Goal: Task Accomplishment & Management: Use online tool/utility

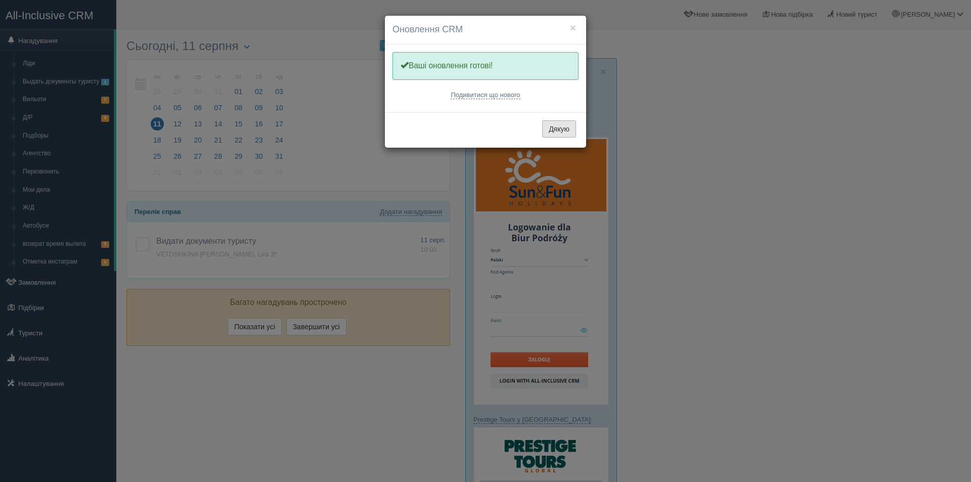
click at [564, 128] on button "Дякую" at bounding box center [559, 128] width 34 height 17
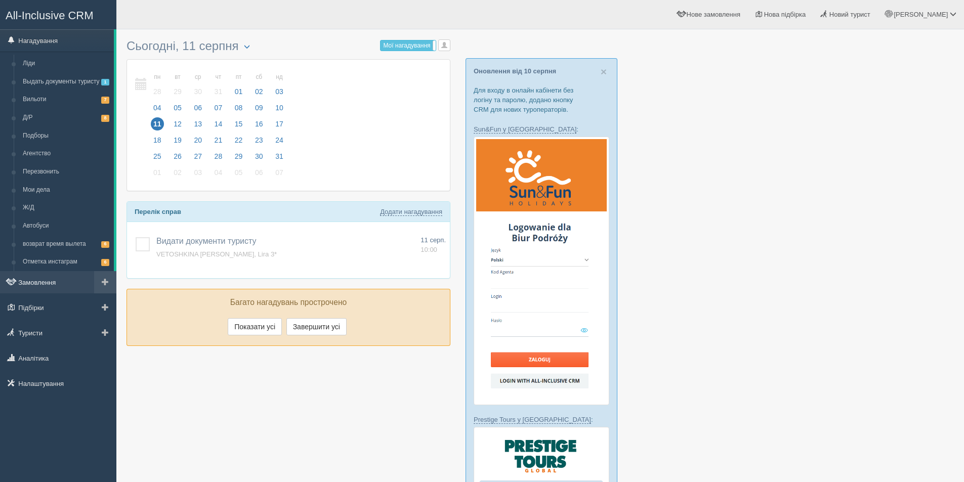
click at [44, 290] on link "Замовлення" at bounding box center [58, 282] width 116 height 22
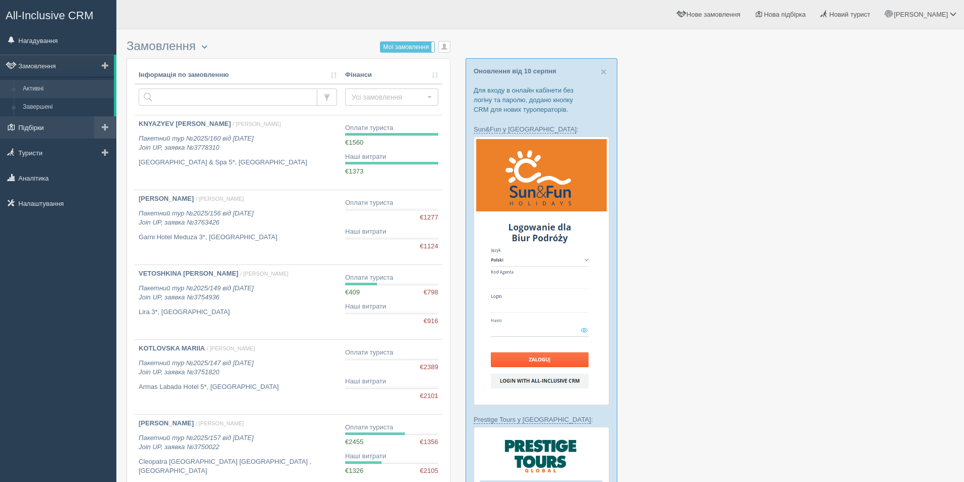
click at [38, 128] on link "Підбірки" at bounding box center [58, 127] width 116 height 22
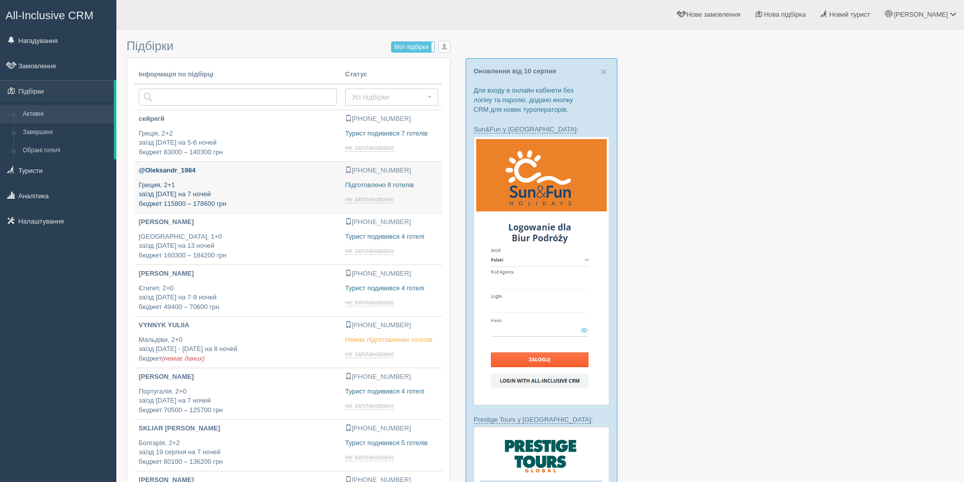
type input "[DATE] 15:40"
type input "2025-08-11 17:45"
click at [294, 123] on p "сейрегй" at bounding box center [238, 119] width 198 height 10
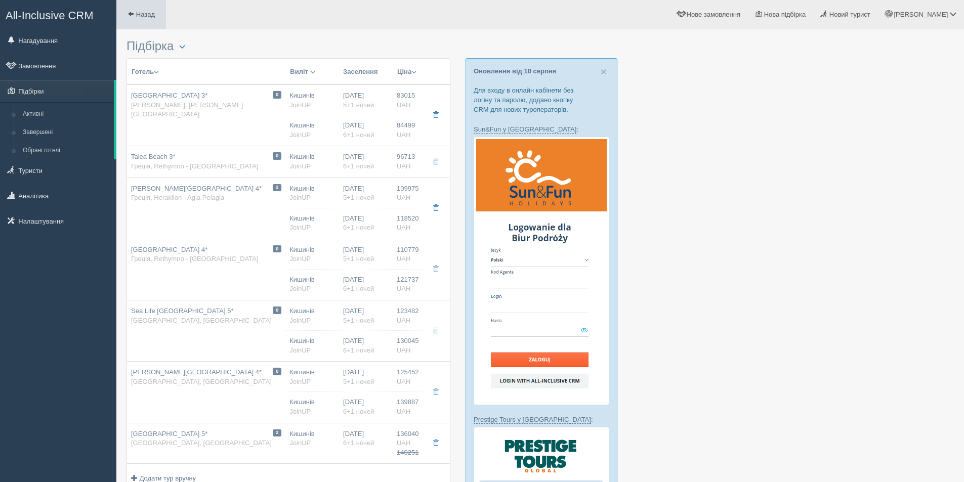
click at [148, 13] on span "Назад" at bounding box center [145, 15] width 19 height 8
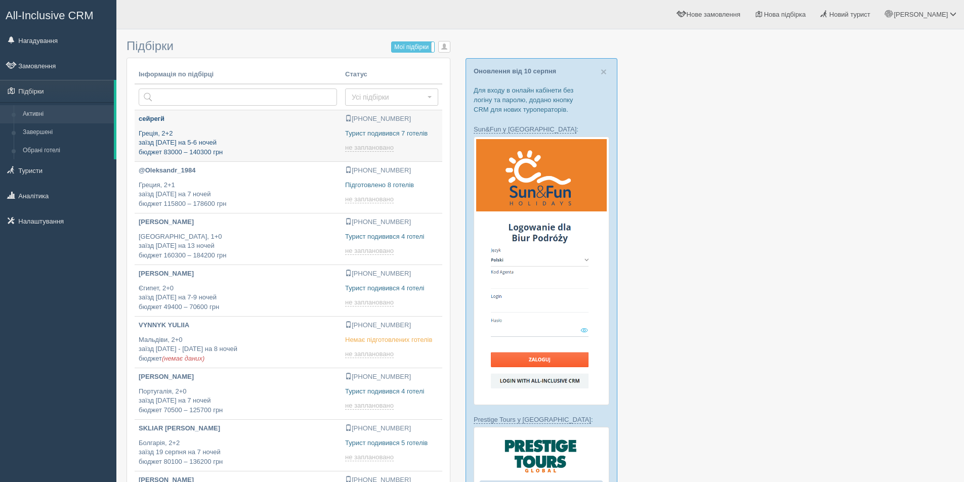
type input "[DATE] 17:45"
type input "[DATE] 13:45"
type input "[DATE] 15:40"
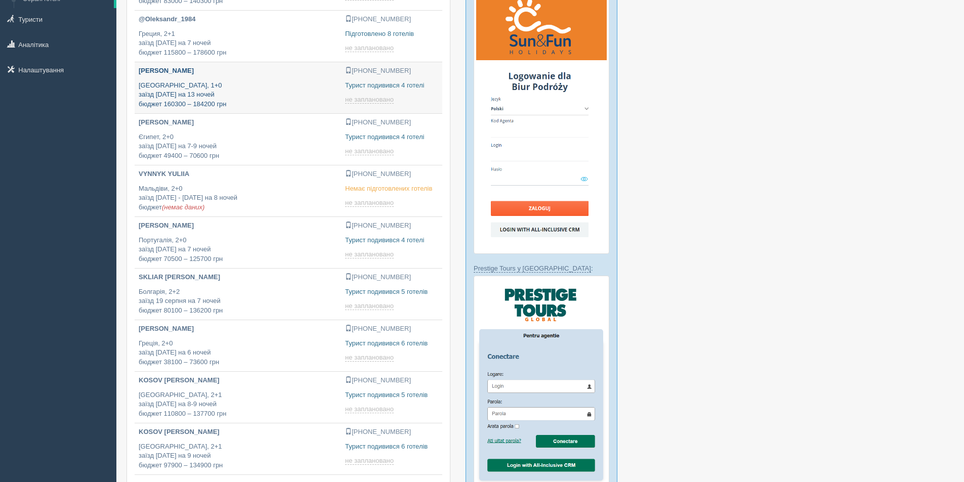
scroll to position [152, 0]
type input "2025-08-11 19:55"
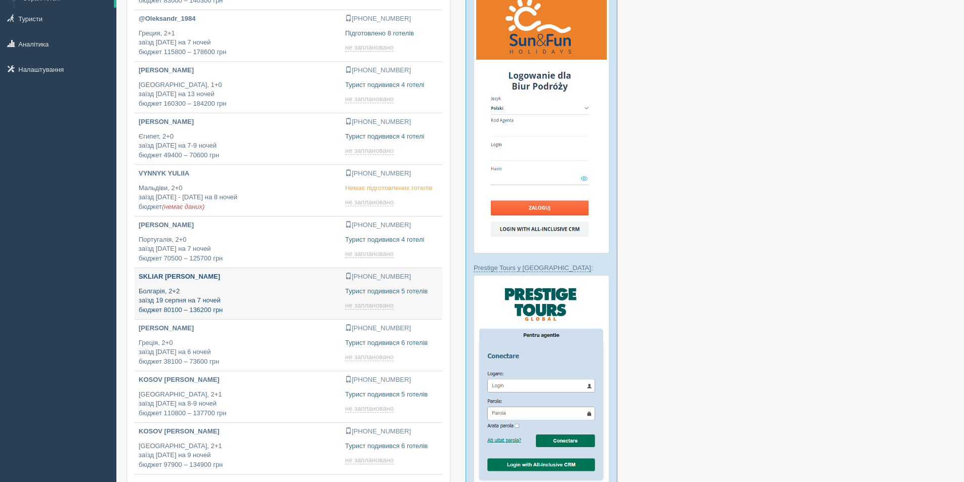
click at [263, 279] on p "SKLIAR [PERSON_NAME]" at bounding box center [238, 277] width 198 height 10
type input "2025-08-11 14:40"
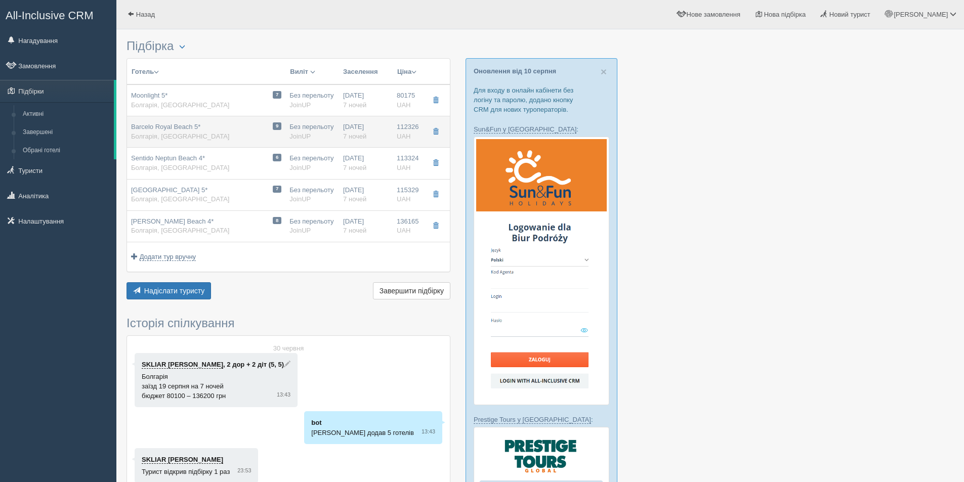
click at [262, 138] on div "9 Barcelo Royal Beach 5* Болгарія, Sunny Beach" at bounding box center [206, 131] width 150 height 19
type input "Barcelo Royal Beach 5*"
type input "Болгарія"
type input "Sunny Beach"
type input "112326.00"
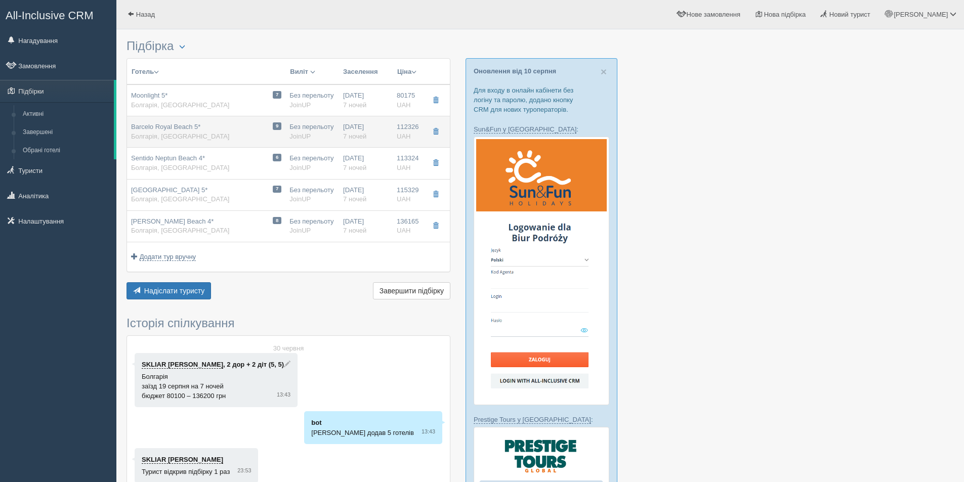
type input "Без перельоту"
type input "7"
type input "Deluxe"
type input "AI"
type input "JoinUP"
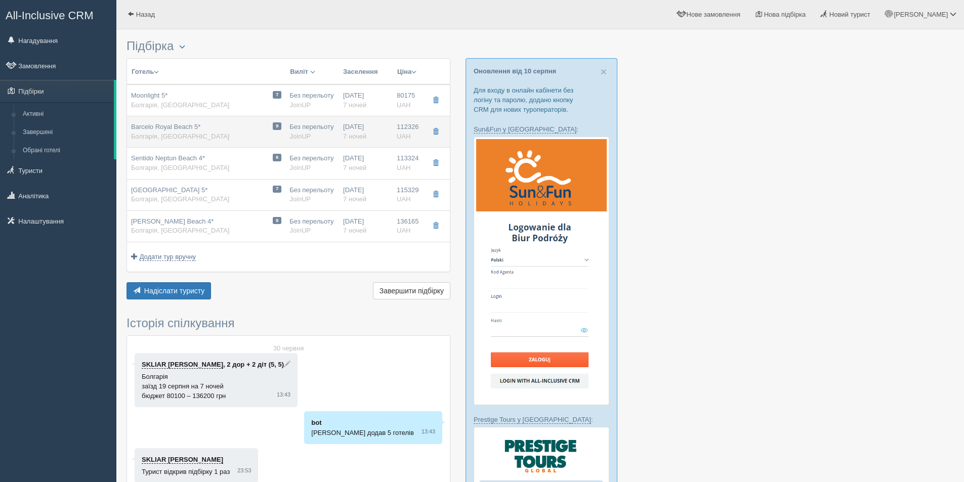
type input "http://joinup.ua/hotel/barcelo-royal-beach/"
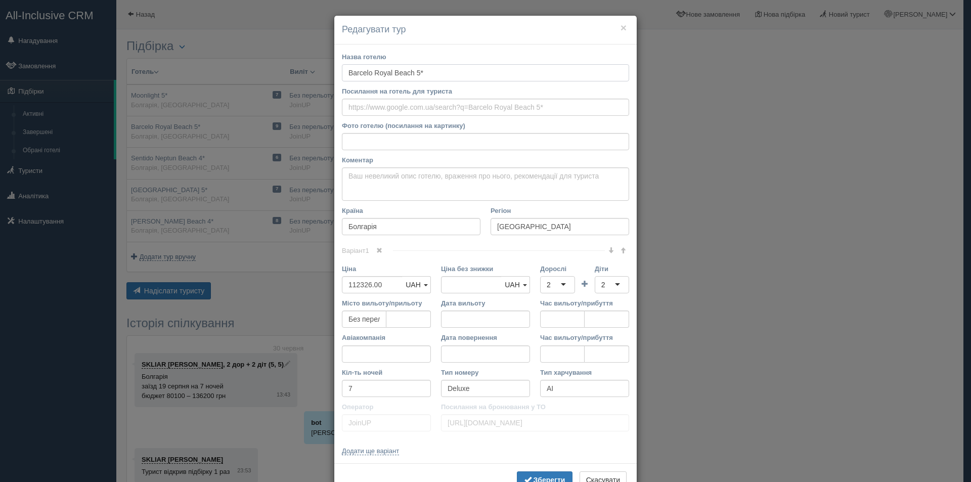
drag, startPoint x: 340, startPoint y: 68, endPoint x: 410, endPoint y: 68, distance: 69.8
click at [410, 68] on input "Barcelo Royal Beach 5*" at bounding box center [485, 72] width 287 height 17
click at [742, 223] on div "× Редагувати тур Назва готелю Barcelo Royal Beach 5* Посилання на готель для ту…" at bounding box center [485, 241] width 971 height 482
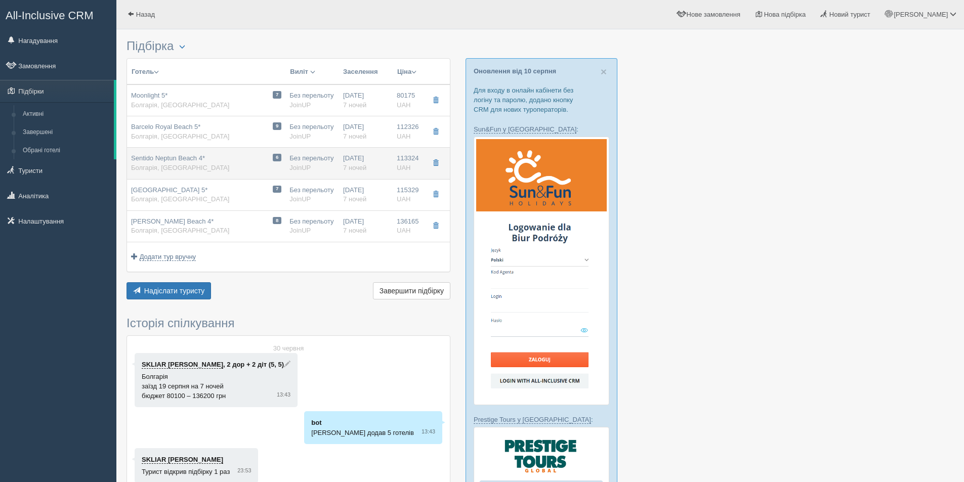
click at [231, 168] on div "6 Sentido Neptun Beach 4* Болгарія, Sunny Beach" at bounding box center [206, 163] width 150 height 19
type input "Sentido Neptun Beach 4*"
type input "https://joinup.ua/uk/hotel/neptun-beach/"
type textarea "первая линия, хорошее питания, много немцев отдыхает, спокойный отель открытый …"
type input "113324.00"
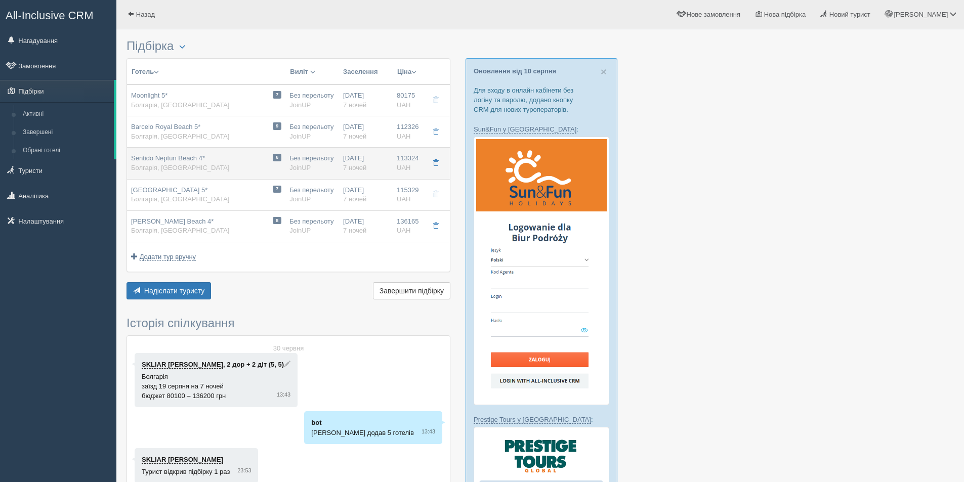
type input "Studio Park View"
type input "https://joinup.ua/hotel/neptun-beach/"
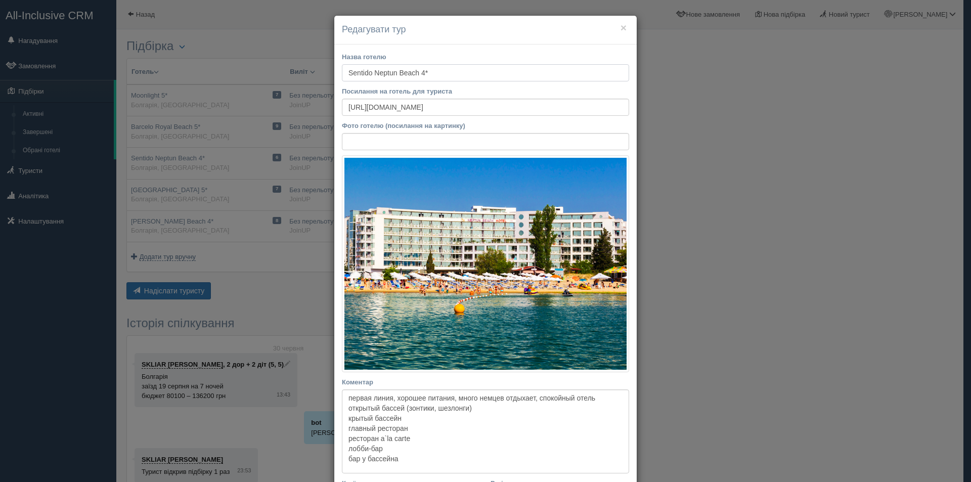
drag, startPoint x: 345, startPoint y: 68, endPoint x: 417, endPoint y: 68, distance: 71.8
click at [417, 68] on input "Sentido Neptun Beach 4*" at bounding box center [485, 72] width 287 height 17
click at [747, 246] on div "× Редагувати тур Назва готелю Sentido Neptun Beach 4* Посилання на готель для т…" at bounding box center [485, 241] width 971 height 482
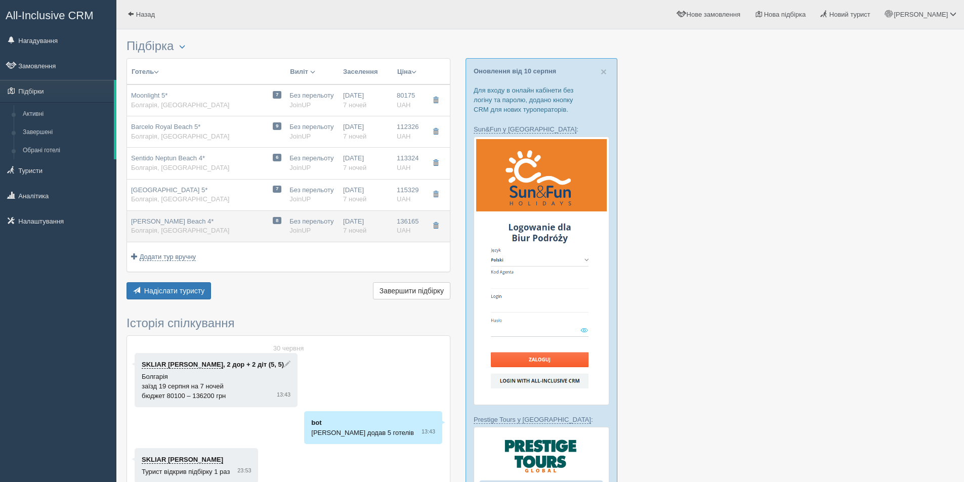
drag, startPoint x: 226, startPoint y: 228, endPoint x: 253, endPoint y: 239, distance: 29.7
click at [239, 229] on div "8 Melia Sunny Beach 4* Болгарія, Sunny Beach" at bounding box center [206, 226] width 150 height 19
type input "Melia Sunny Beach 4*"
type input "https://joinup.ua/uk/hotel/melia-sunny-beach/"
type textarea "розташований за 80 метрів від піщаного пляжу. До послуг гостей світлі та просто…"
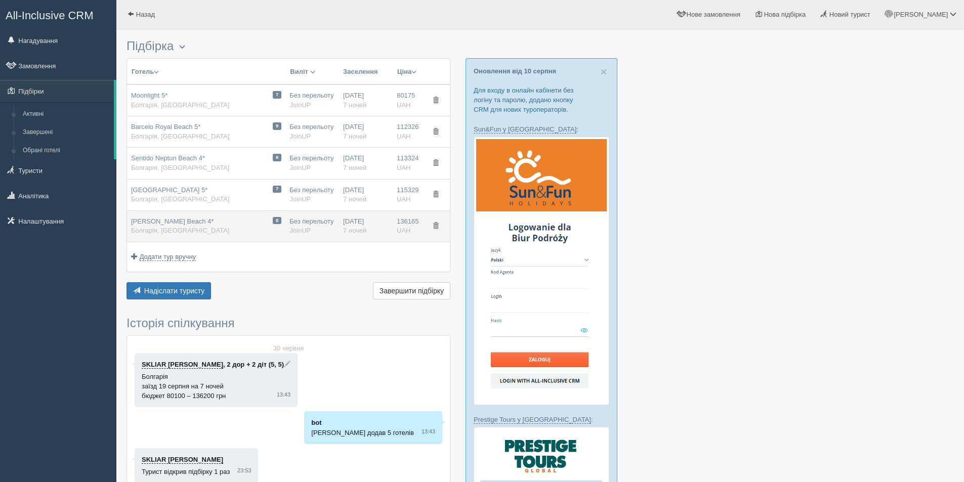
type input "136165.00"
type input "Junior Suite"
type input "https://joinup.ua/hotel/melia-sunny-beach/"
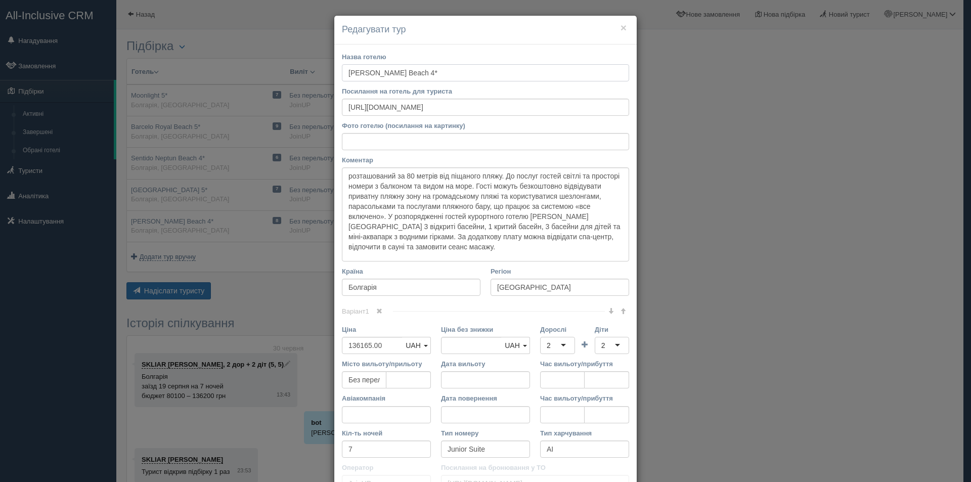
drag, startPoint x: 406, startPoint y: 69, endPoint x: 331, endPoint y: 69, distance: 74.4
click at [334, 69] on div "Назва готелю Melia Sunny Beach 4* Посилання на готель для туриста https://joinu…" at bounding box center [485, 285] width 303 height 480
click at [788, 225] on div "× Редагувати тур Назва готелю Melia Sunny Beach 4* Посилання на готель для тури…" at bounding box center [485, 241] width 971 height 482
